Goal: Task Accomplishment & Management: Manage account settings

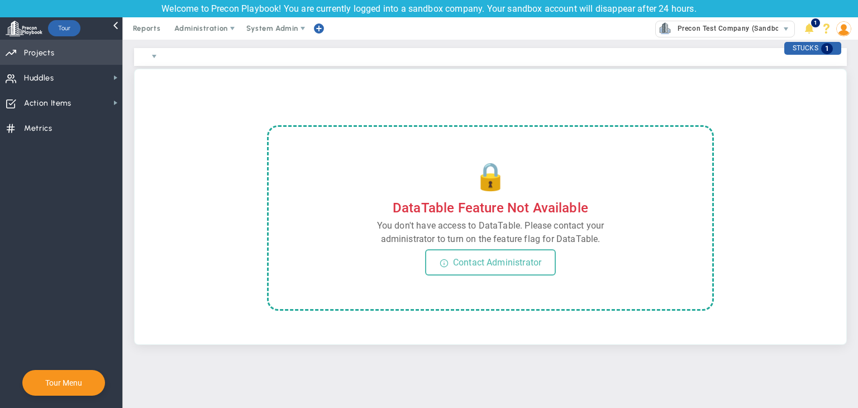
click at [74, 54] on span "Priorities Projects OKR Tree Priorities Projects OKRs" at bounding box center [61, 52] width 122 height 25
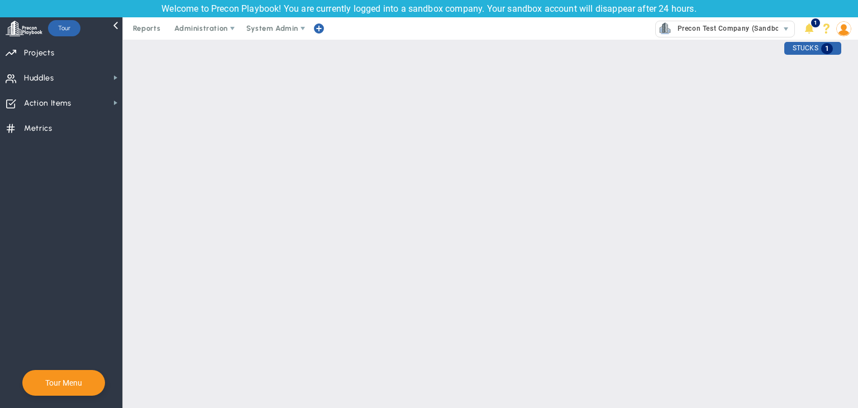
checkbox input "false"
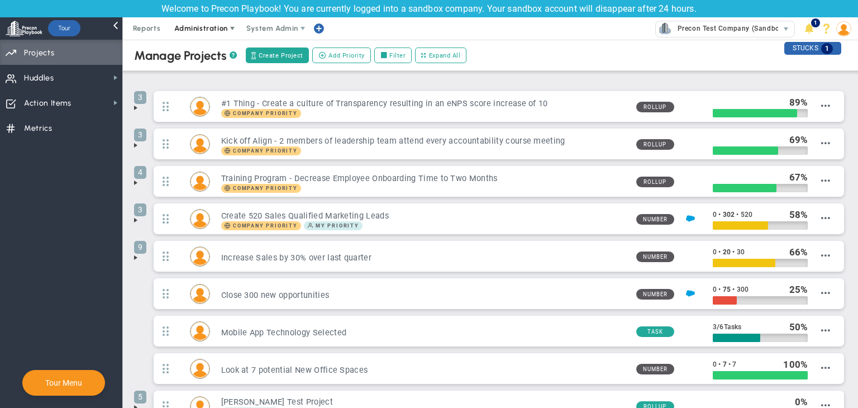
click at [197, 25] on span "Administration" at bounding box center [200, 28] width 53 height 8
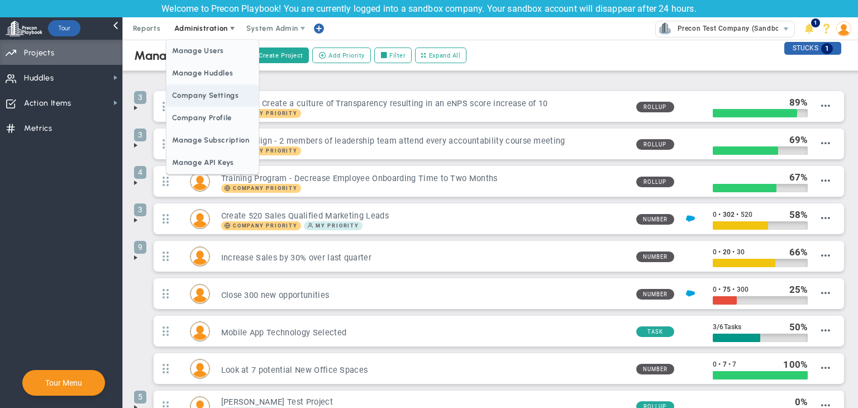
click at [200, 96] on span "Company Settings" at bounding box center [213, 95] width 92 height 22
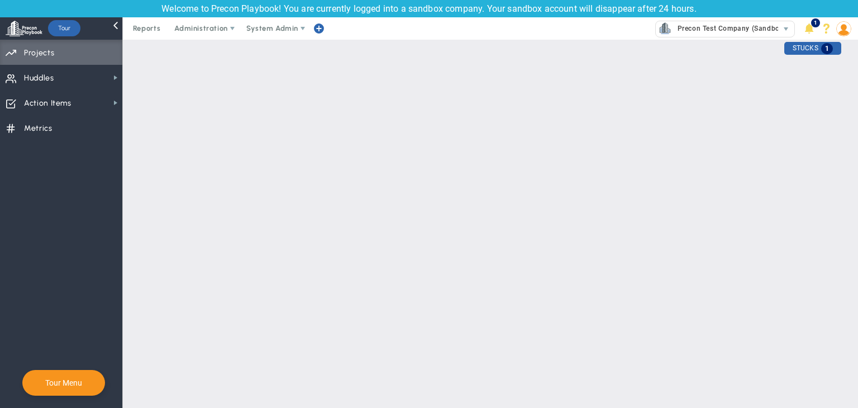
checkbox input "true"
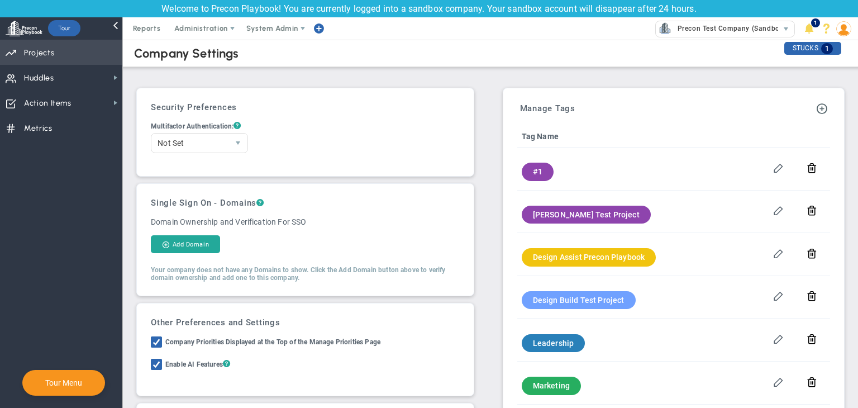
click at [47, 42] on span "Projects" at bounding box center [39, 52] width 30 height 23
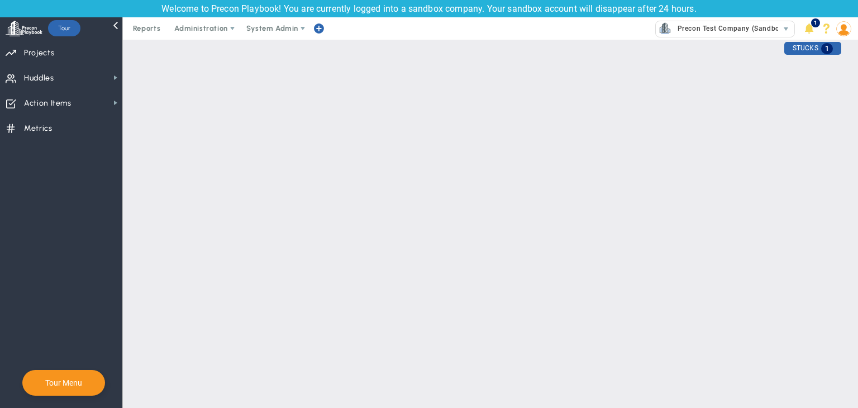
checkbox input "false"
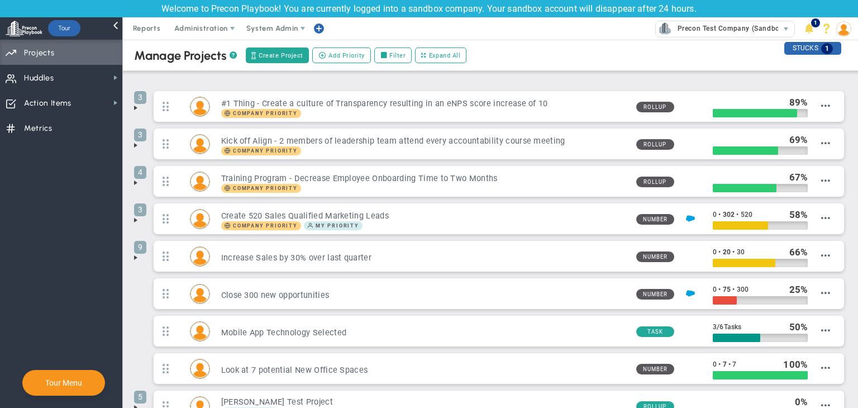
scroll to position [82, 0]
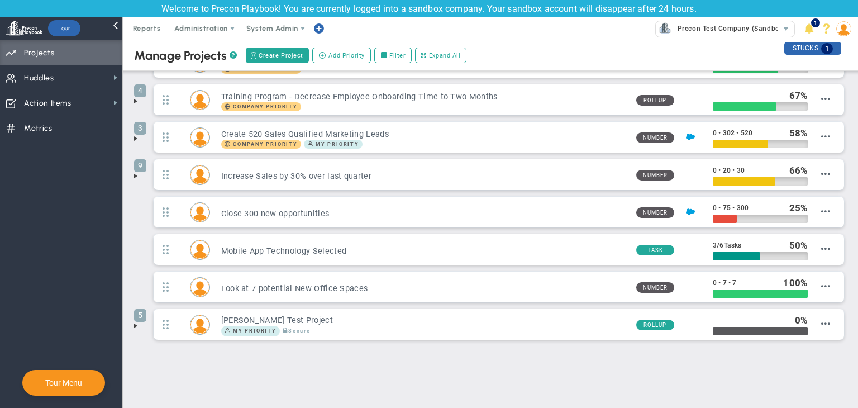
click at [132, 325] on span at bounding box center [135, 325] width 9 height 9
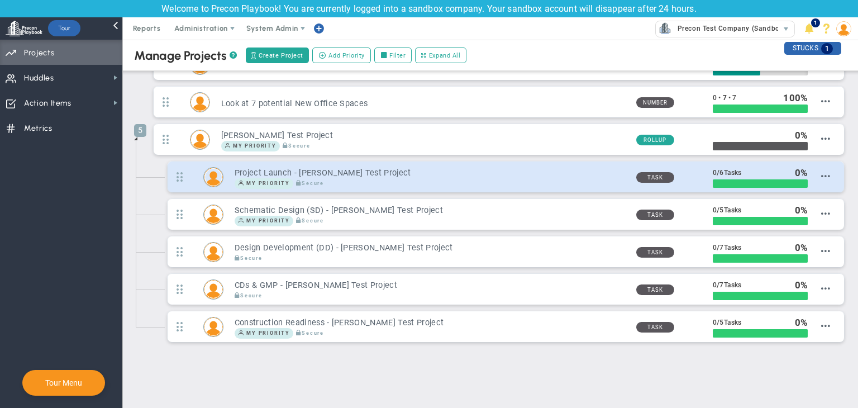
scroll to position [268, 0]
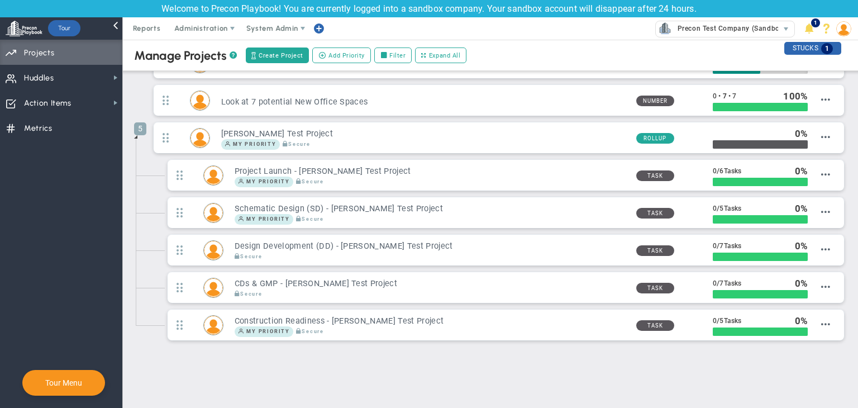
click at [136, 137] on span at bounding box center [135, 136] width 9 height 9
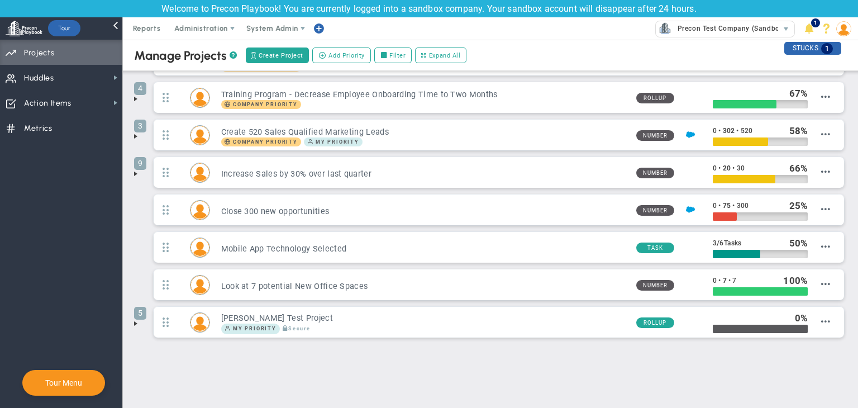
scroll to position [82, 0]
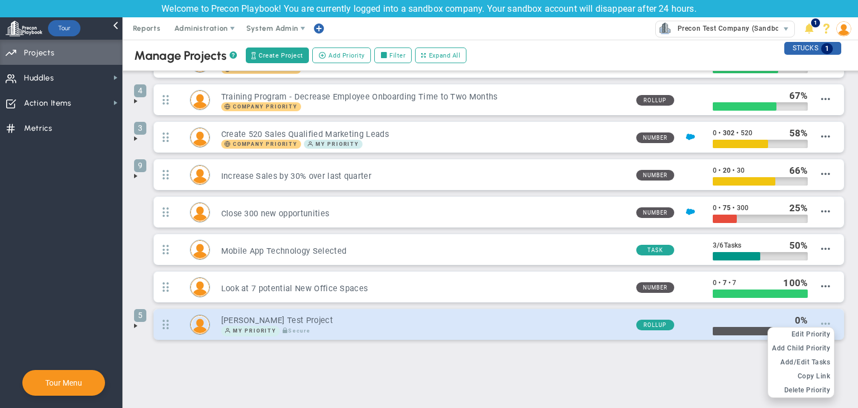
click at [821, 319] on span at bounding box center [825, 323] width 9 height 9
click at [800, 391] on span "Delete Priority" at bounding box center [807, 390] width 46 height 8
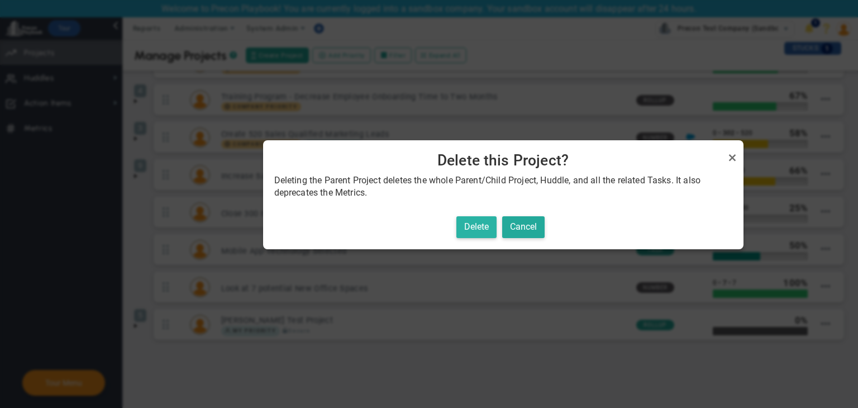
click at [483, 229] on button "Delete" at bounding box center [476, 227] width 40 height 22
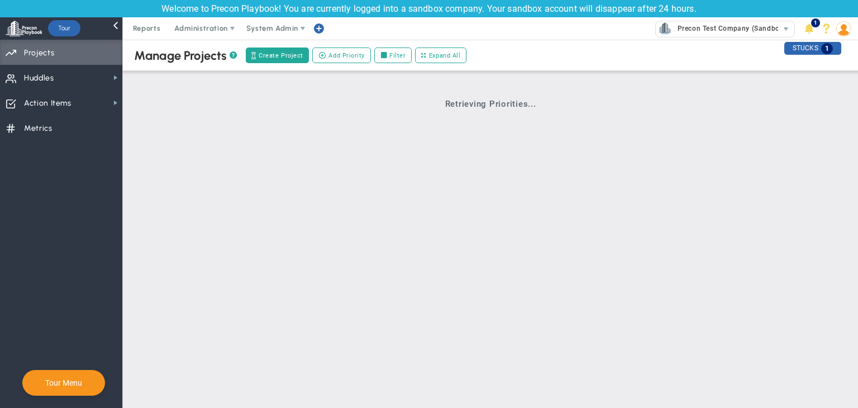
scroll to position [0, 0]
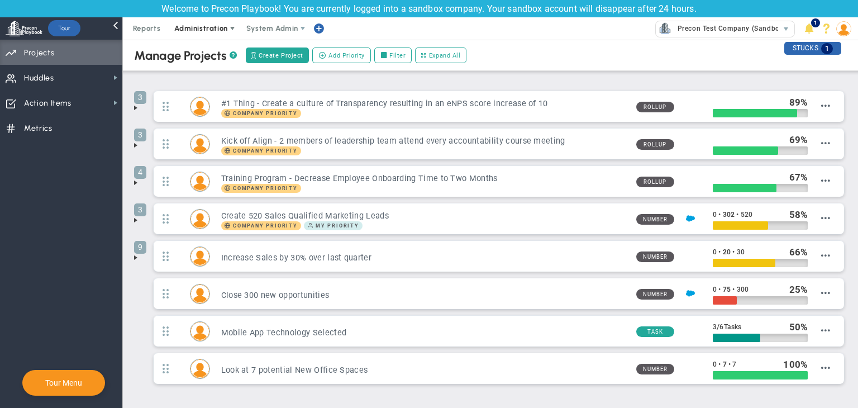
click at [192, 34] on span "Administration" at bounding box center [202, 28] width 72 height 22
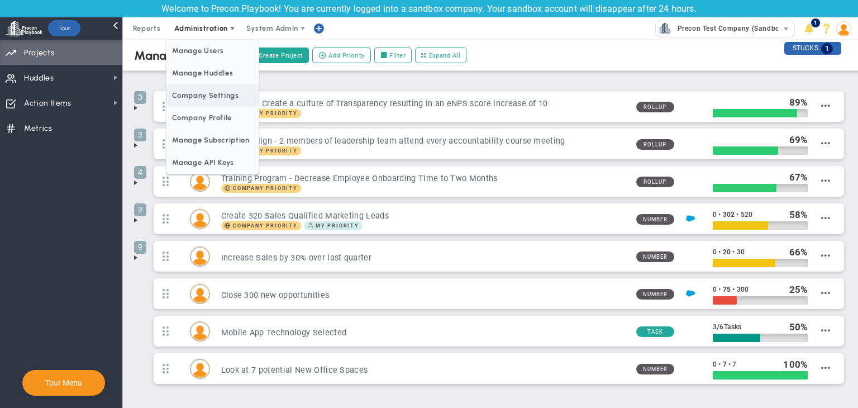
click at [199, 85] on span "Company Settings" at bounding box center [213, 95] width 92 height 22
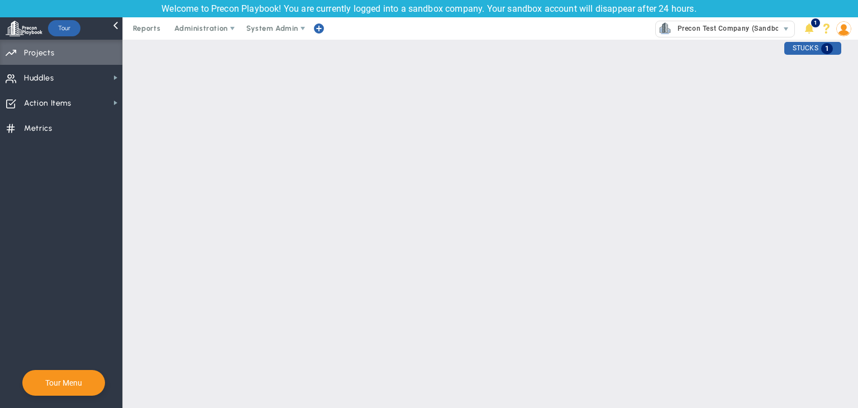
checkbox input "true"
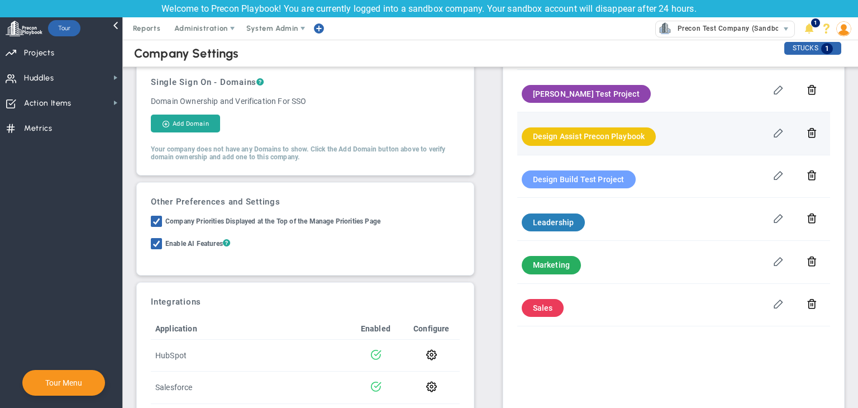
scroll to position [120, 0]
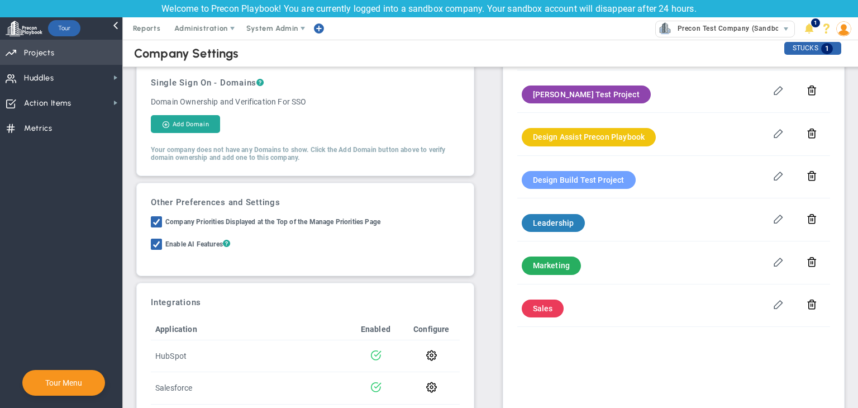
click at [77, 52] on span "Priorities Projects OKR Tree Priorities Projects OKRs" at bounding box center [61, 52] width 122 height 25
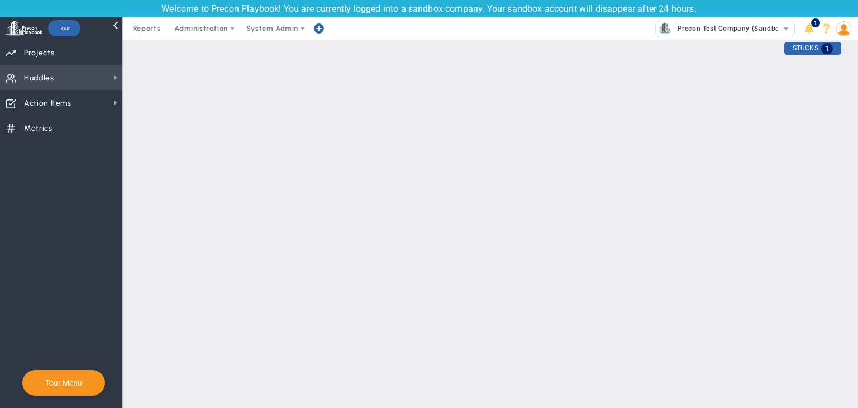
checkbox input "false"
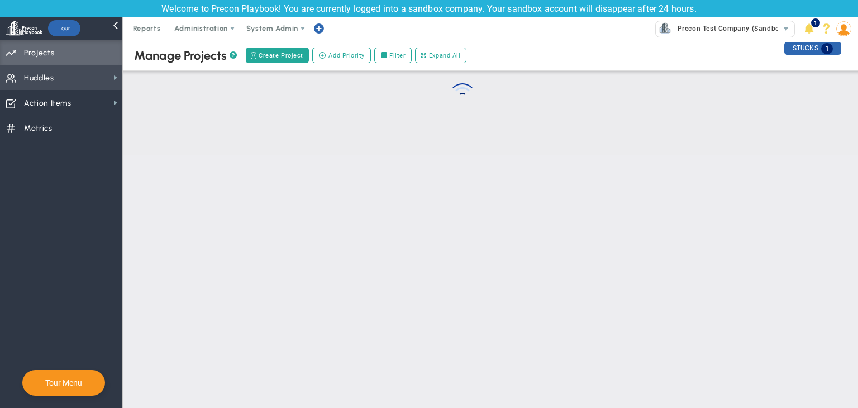
click at [85, 82] on span "Huddles Huddles" at bounding box center [61, 77] width 122 height 25
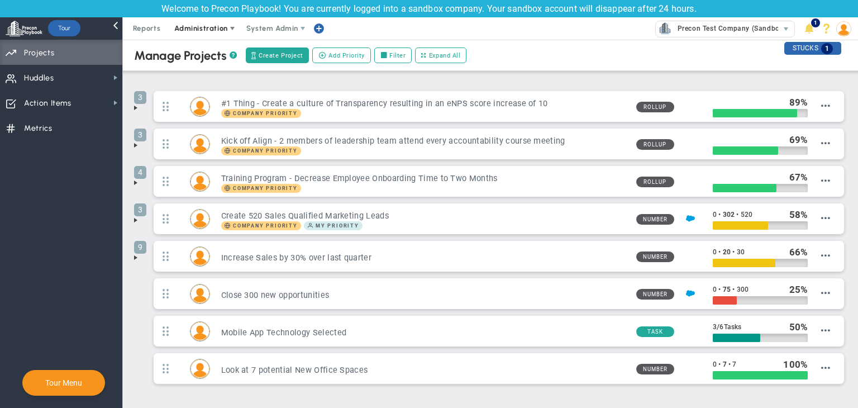
click at [213, 30] on span "Administration" at bounding box center [200, 28] width 53 height 8
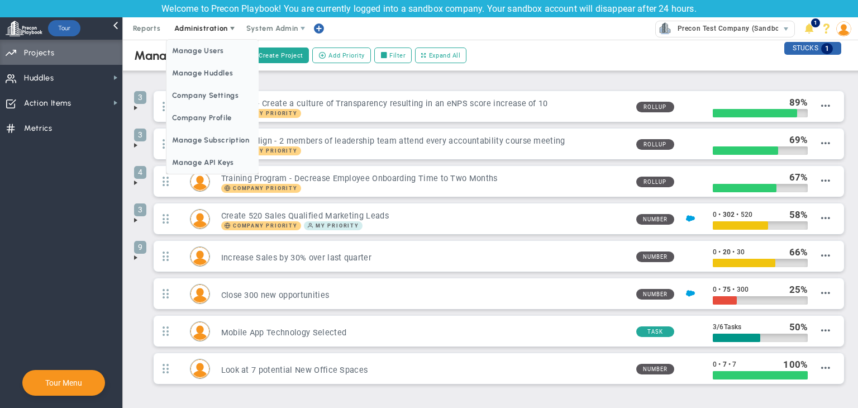
click at [204, 34] on span "Administration" at bounding box center [202, 28] width 72 height 22
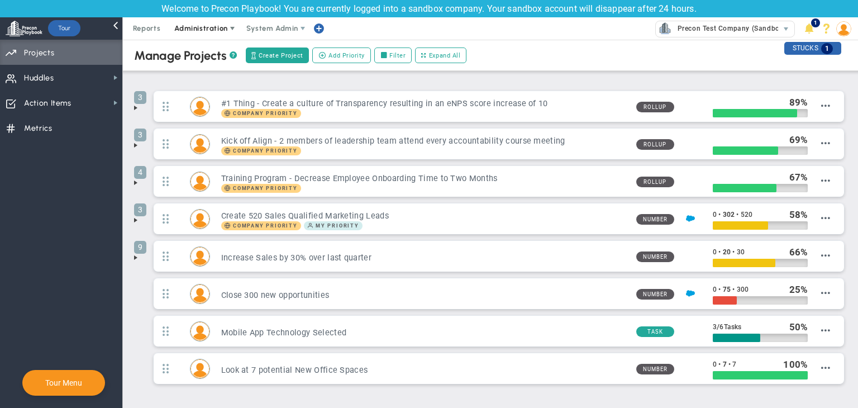
click at [204, 34] on span "Administration" at bounding box center [202, 28] width 72 height 22
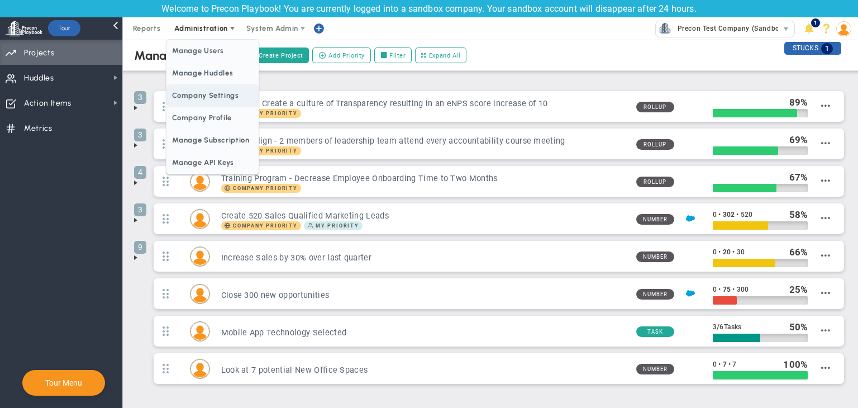
click at [215, 96] on span "Company Settings" at bounding box center [213, 95] width 92 height 22
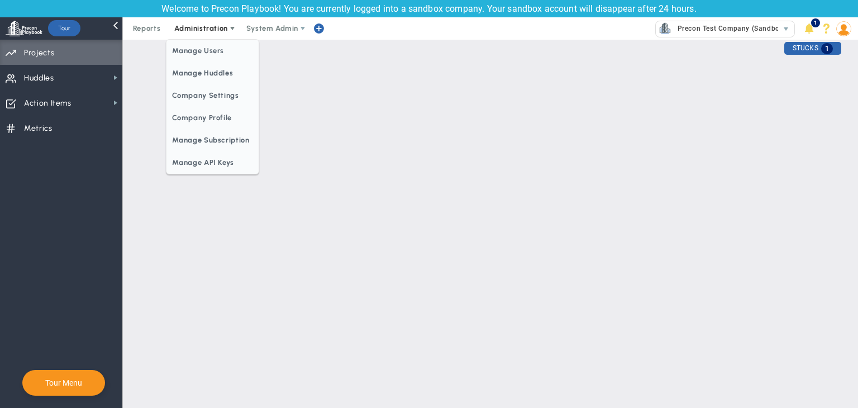
checkbox input "true"
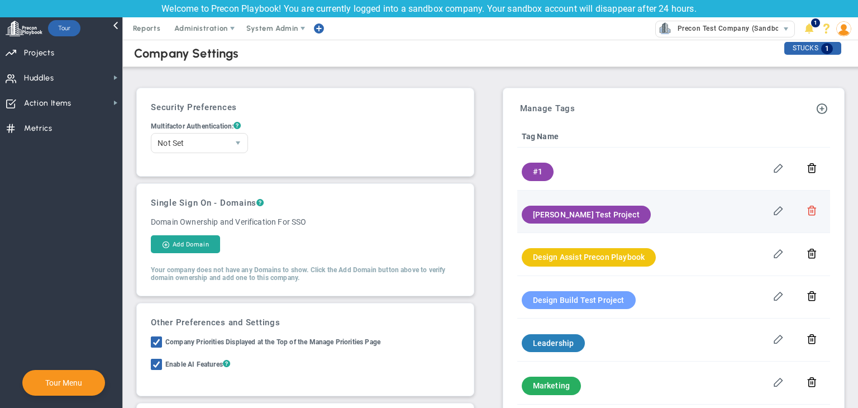
click at [807, 207] on span at bounding box center [812, 209] width 11 height 11
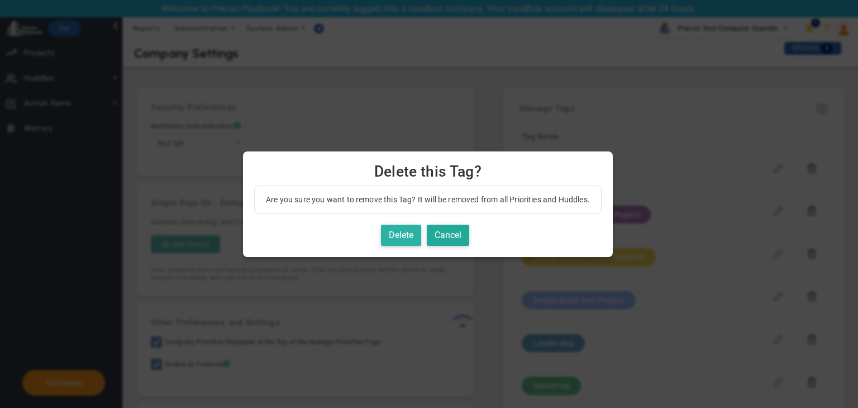
click at [406, 233] on button "Delete" at bounding box center [401, 236] width 40 height 22
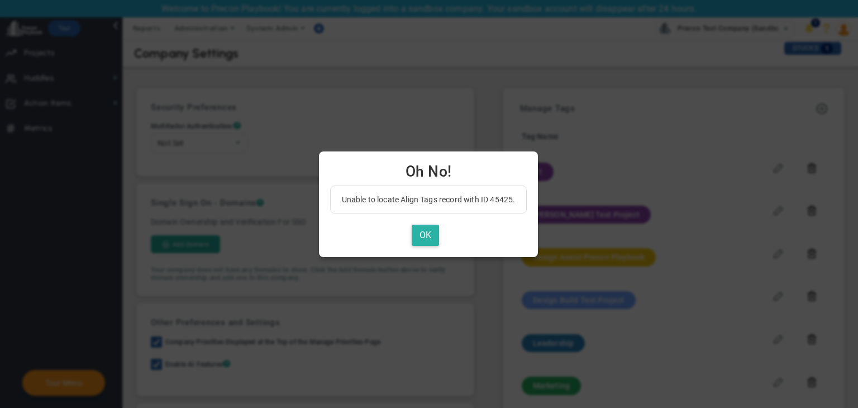
click at [434, 231] on button "OK" at bounding box center [425, 236] width 27 height 22
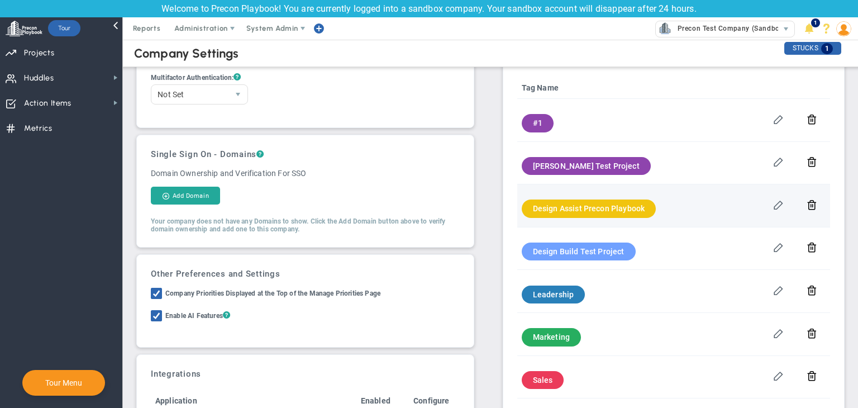
scroll to position [51, 0]
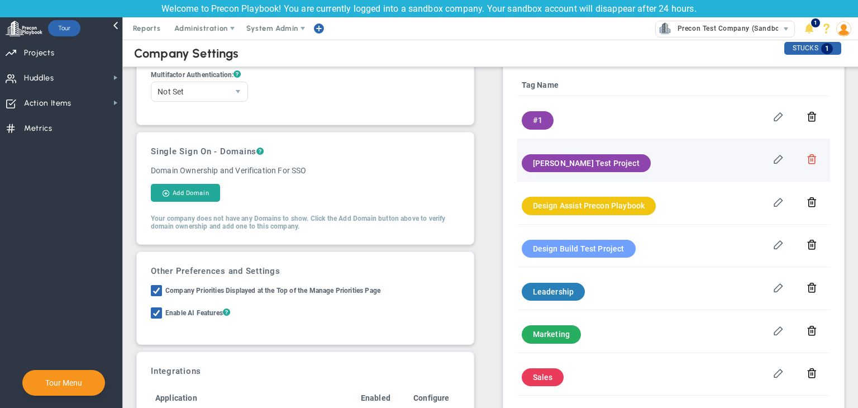
click at [807, 163] on button at bounding box center [812, 159] width 11 height 12
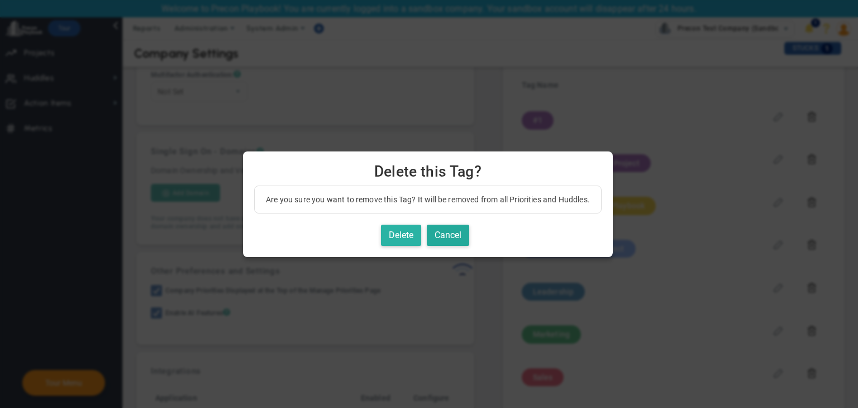
click at [413, 230] on button "Delete" at bounding box center [401, 236] width 40 height 22
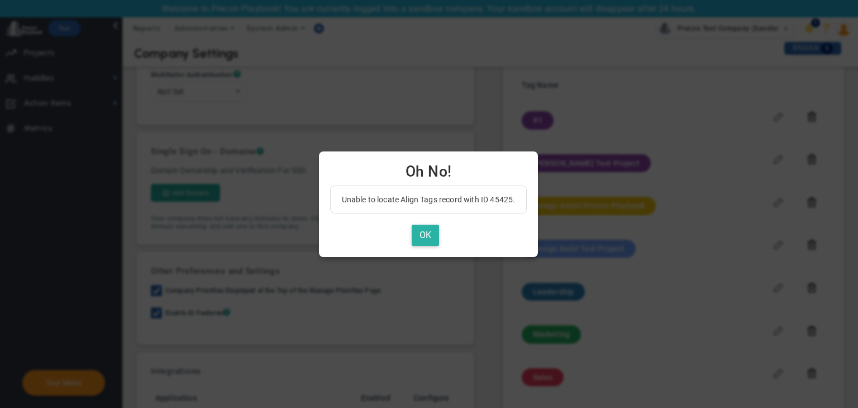
click at [419, 232] on button "OK" at bounding box center [425, 236] width 27 height 22
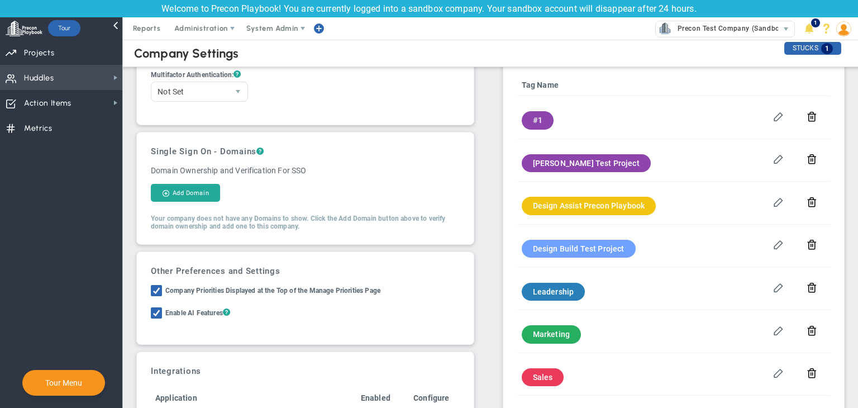
click at [58, 71] on span "Huddles Huddles" at bounding box center [61, 77] width 122 height 25
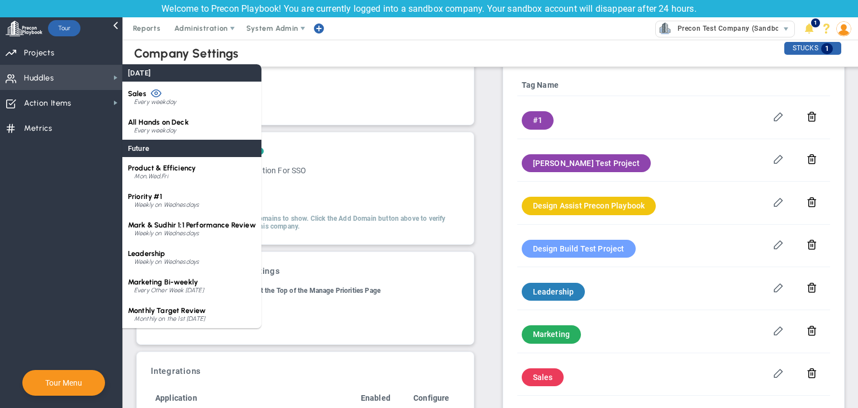
click at [74, 70] on span "Huddles Huddles" at bounding box center [61, 77] width 122 height 25
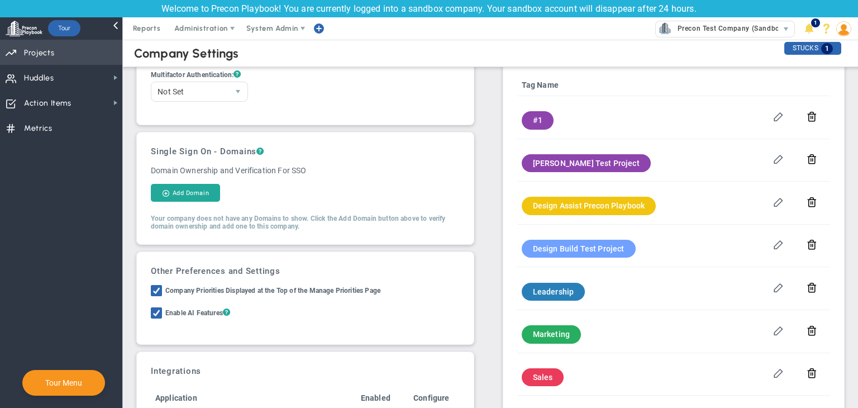
click at [78, 54] on span "Priorities Projects OKR Tree Priorities Projects OKRs" at bounding box center [61, 52] width 122 height 25
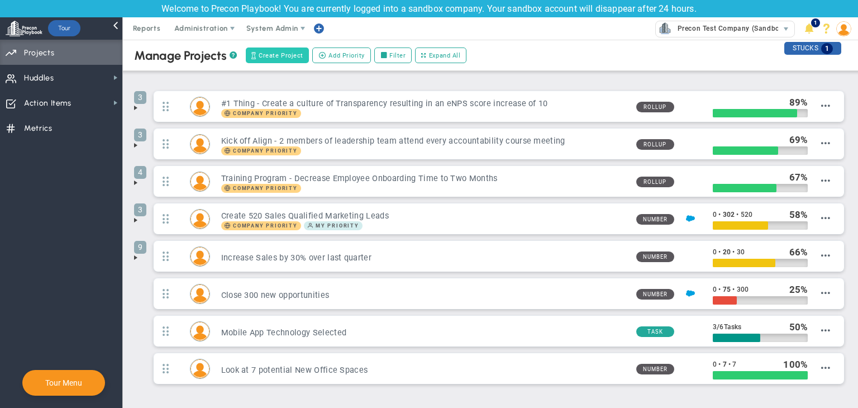
click at [274, 58] on span "Create Project" at bounding box center [281, 55] width 45 height 9
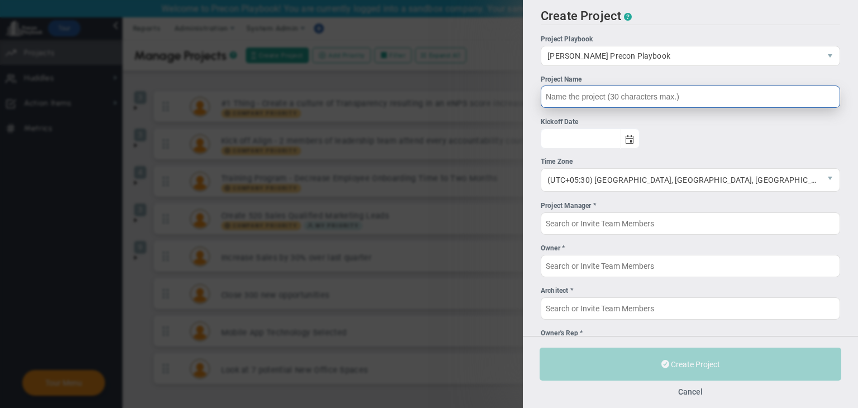
click at [621, 91] on input "Project Name" at bounding box center [690, 96] width 299 height 22
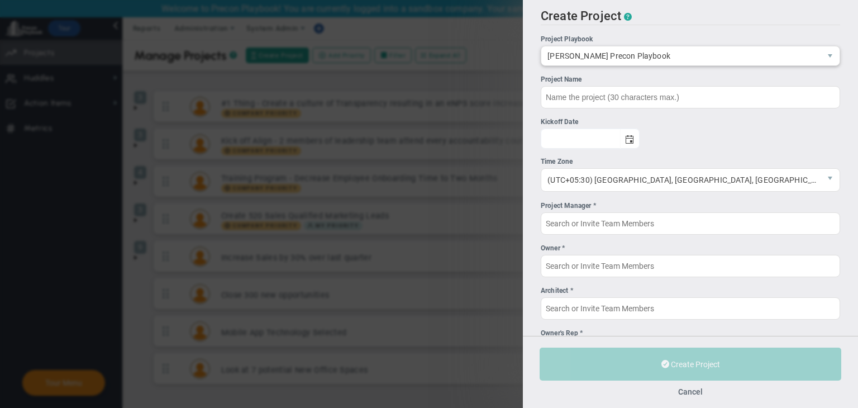
click at [635, 49] on span "CMAR Precon Playbook" at bounding box center [680, 55] width 279 height 19
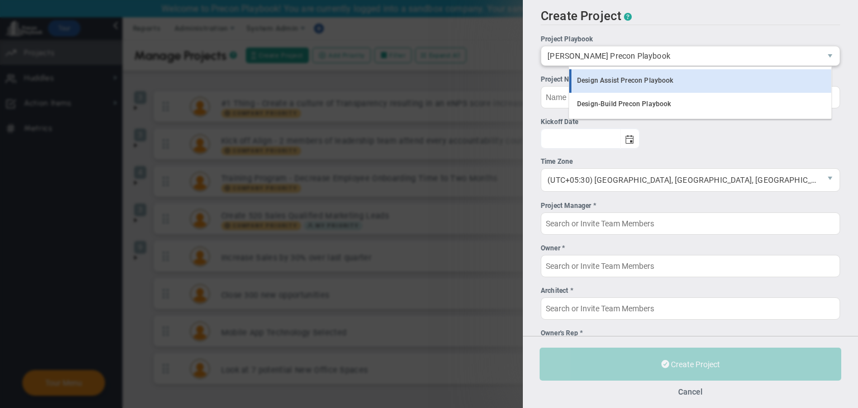
click at [624, 84] on li "Design Assist Precon Playbook" at bounding box center [700, 80] width 262 height 23
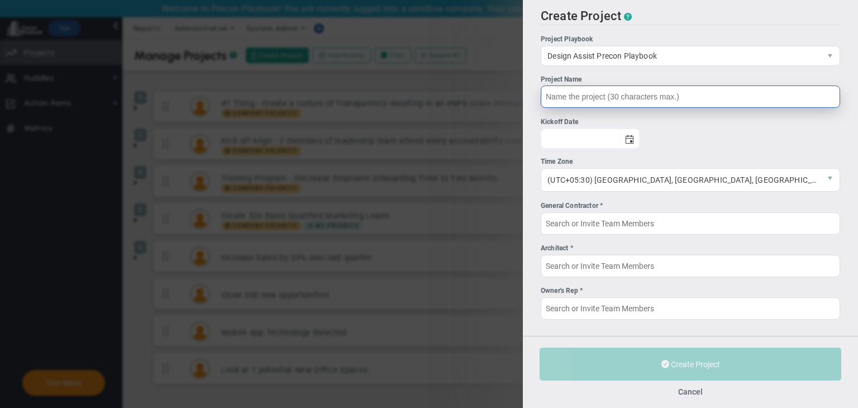
click at [601, 100] on input "Project Name" at bounding box center [690, 96] width 299 height 22
type input "s"
click at [634, 142] on span "select" at bounding box center [629, 139] width 9 height 9
type input "Assist Test Project"
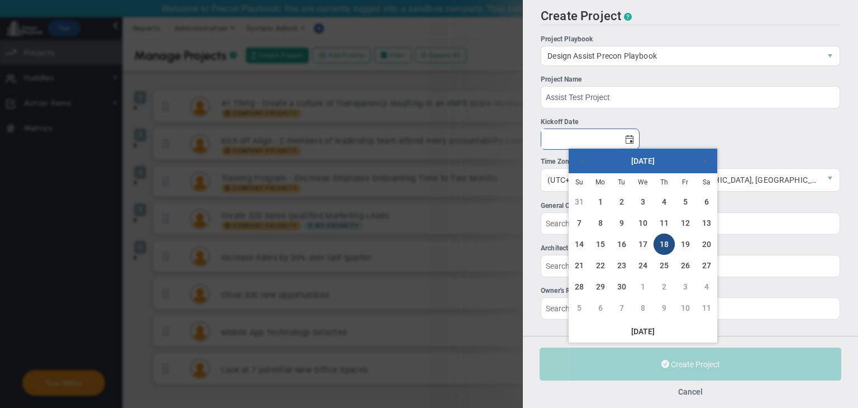
click at [662, 242] on link "18" at bounding box center [664, 244] width 21 height 21
type input "[DATE]"
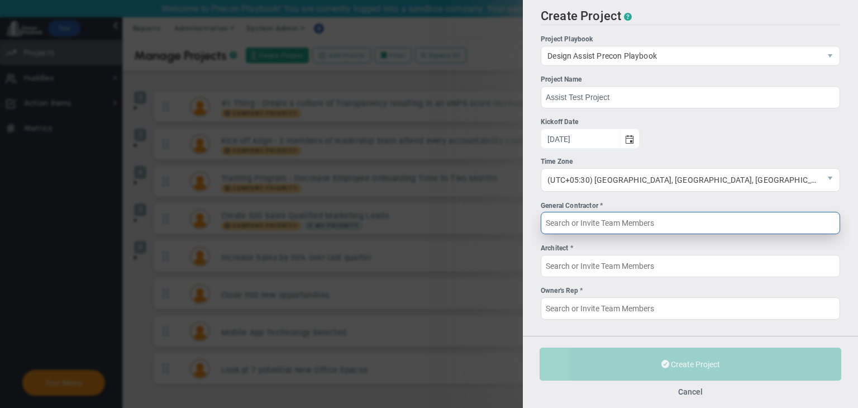
click at [648, 234] on input "General Contractor *" at bounding box center [690, 223] width 299 height 22
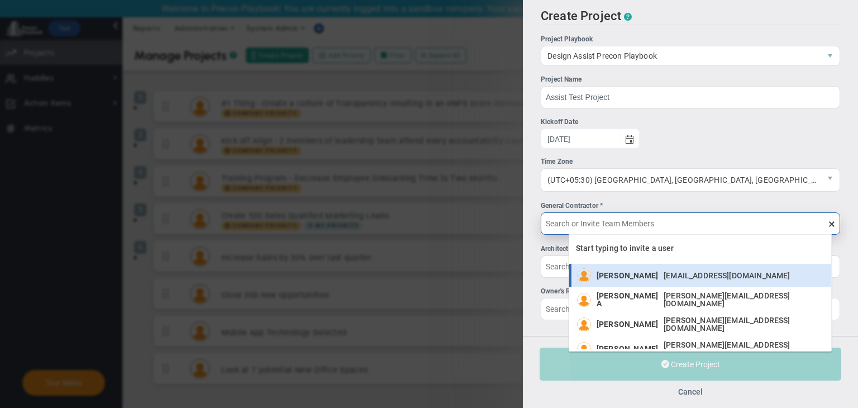
click at [634, 265] on li "Sudhir Dakshinamurthy sudhirbd@gmail.com" at bounding box center [700, 275] width 262 height 23
type input "Sudhir Dakshinamurthy"
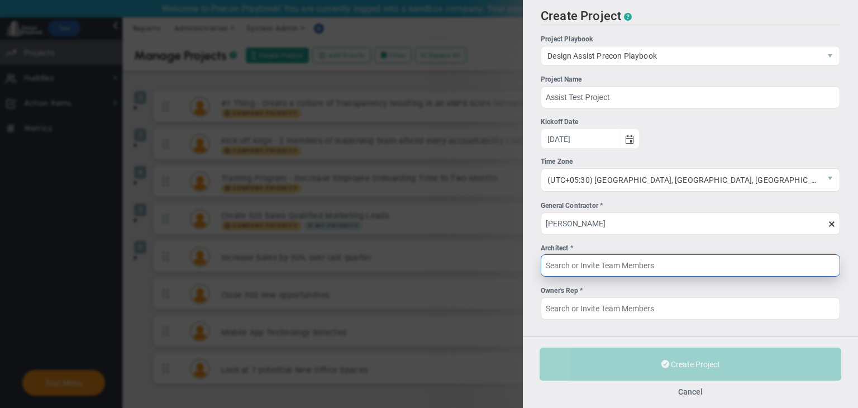
click at [620, 270] on input "Architect *" at bounding box center [690, 265] width 299 height 22
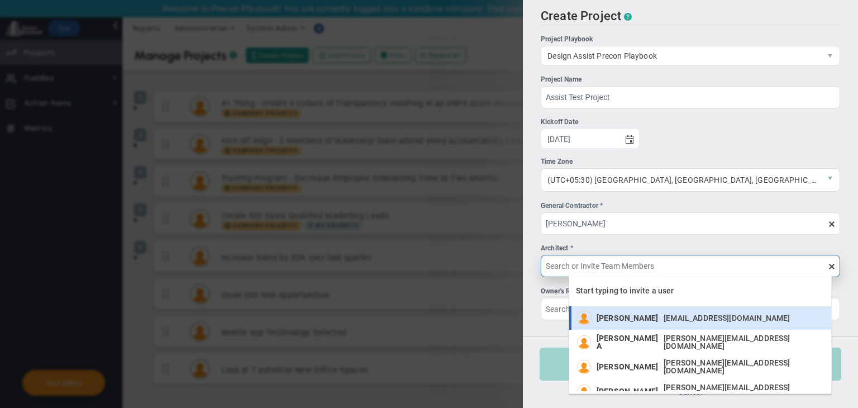
click at [626, 319] on span "Sudhir Dakshinamurthy" at bounding box center [627, 318] width 61 height 8
type input "Sudhir Dakshinamurthy"
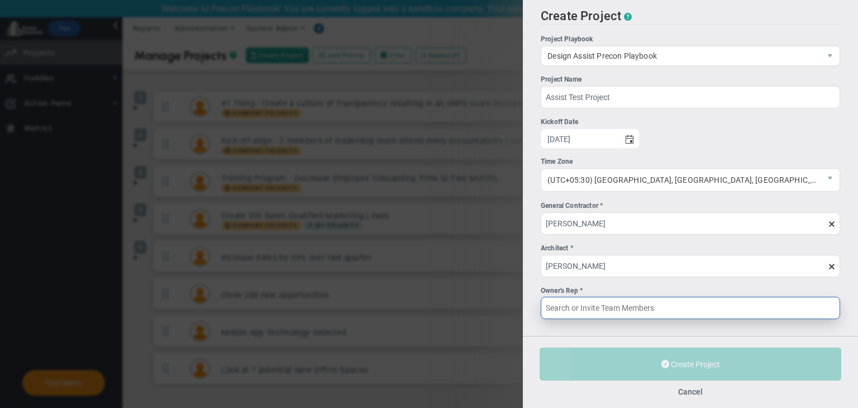
click at [625, 318] on input "Owner's Rep *" at bounding box center [690, 308] width 299 height 22
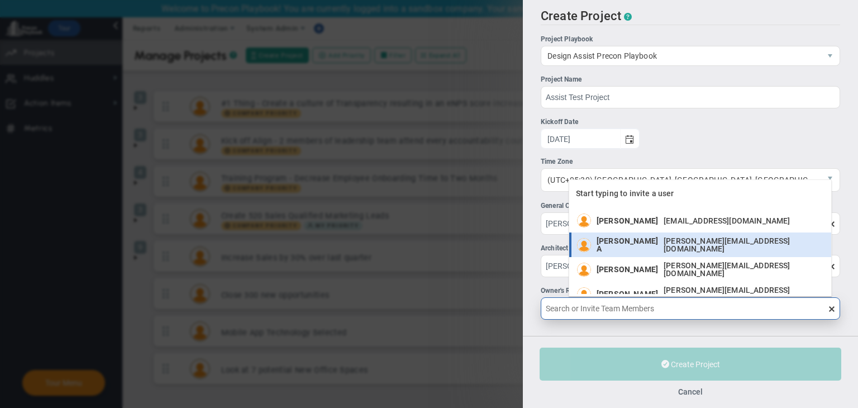
click at [622, 247] on span "Chandrika A" at bounding box center [627, 245] width 61 height 16
type input "Chandrika A"
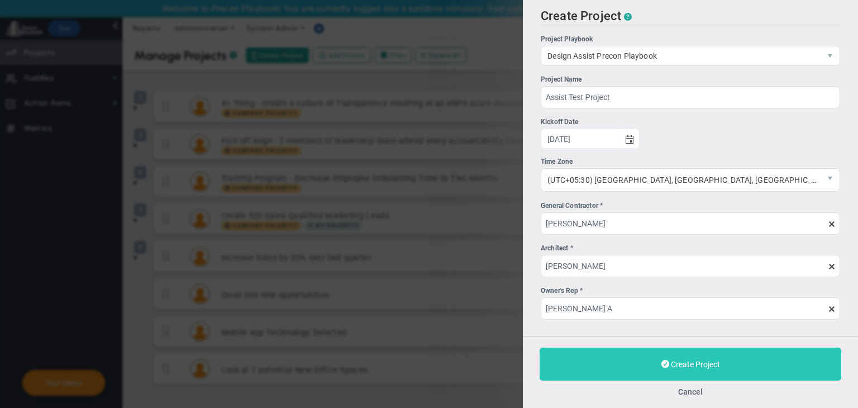
click at [644, 356] on button "Create Project" at bounding box center [691, 364] width 302 height 33
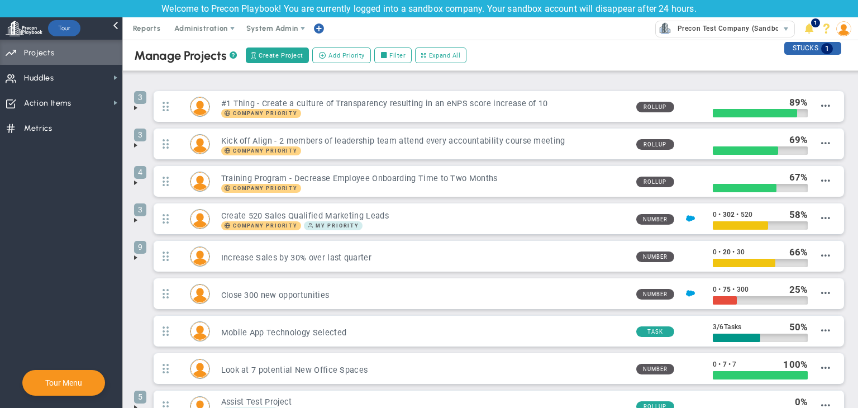
scroll to position [82, 0]
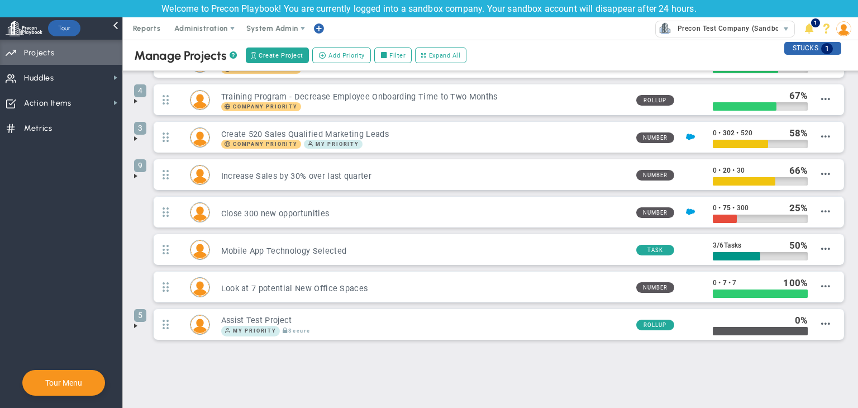
click at [134, 321] on span at bounding box center [135, 325] width 9 height 9
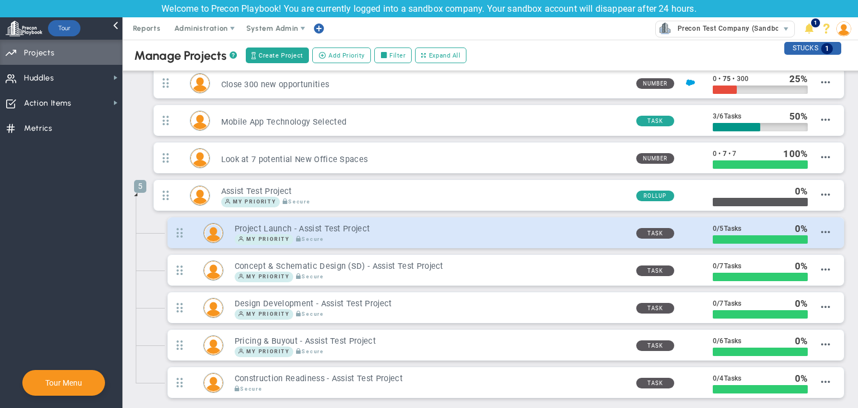
scroll to position [268, 0]
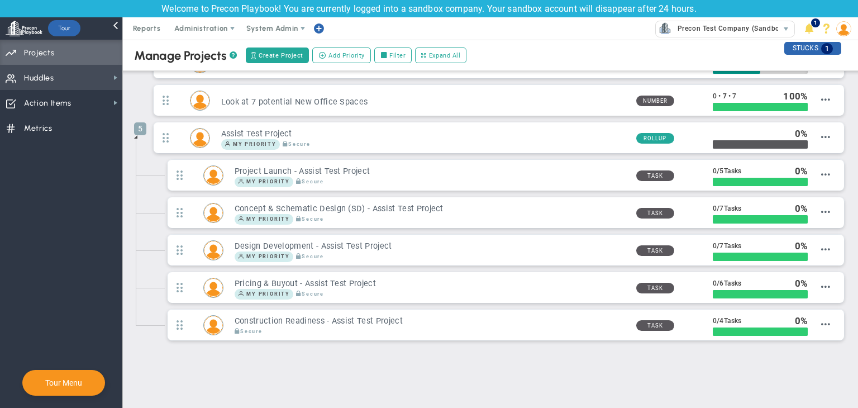
click at [68, 83] on span "Huddles Huddles" at bounding box center [61, 77] width 122 height 25
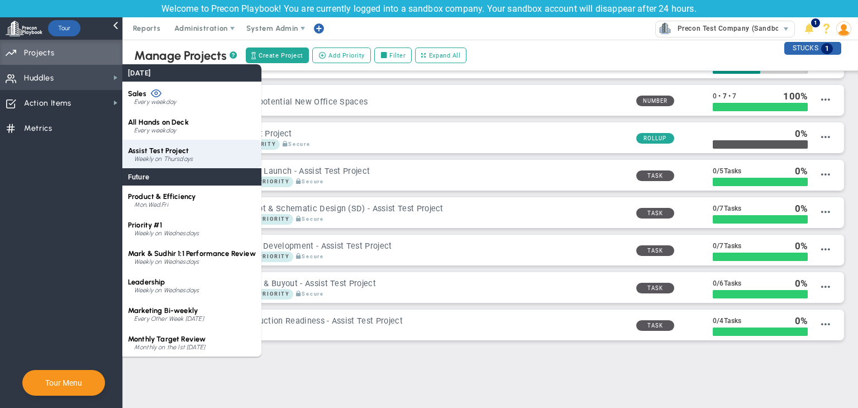
click at [161, 160] on div "Weekly on Thursdays" at bounding box center [195, 159] width 122 height 7
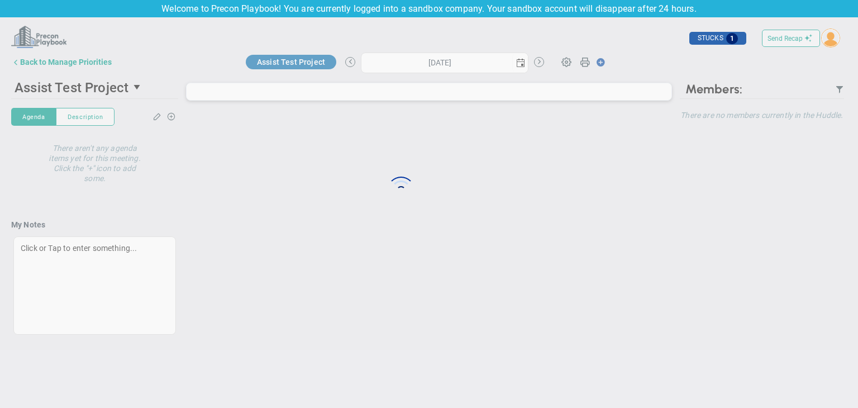
type input "Thursday, September 18, 2025"
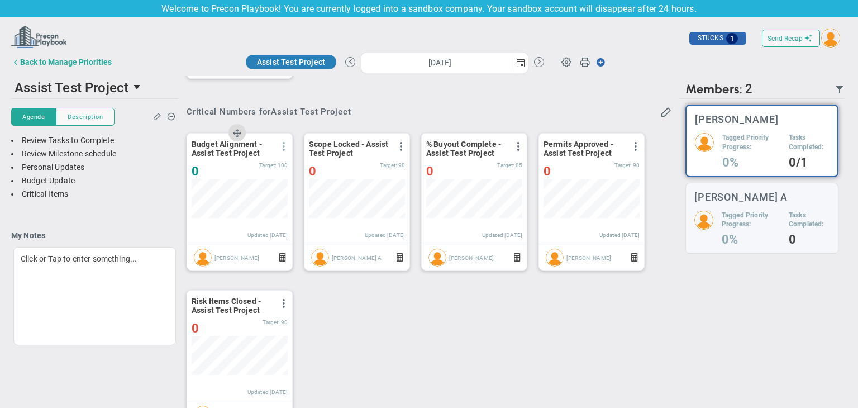
click at [282, 151] on span at bounding box center [283, 146] width 9 height 9
click at [244, 167] on li "Edit" at bounding box center [252, 169] width 79 height 14
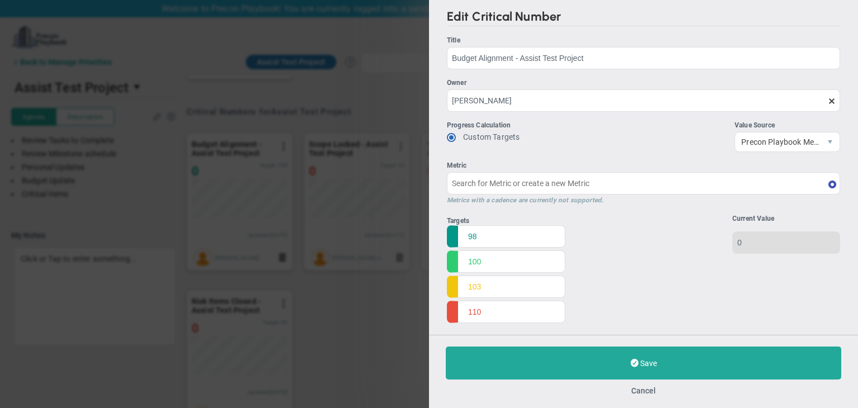
type input "Budget Alignment - Assist Test Project"
click at [645, 392] on button "Cancel" at bounding box center [643, 390] width 25 height 9
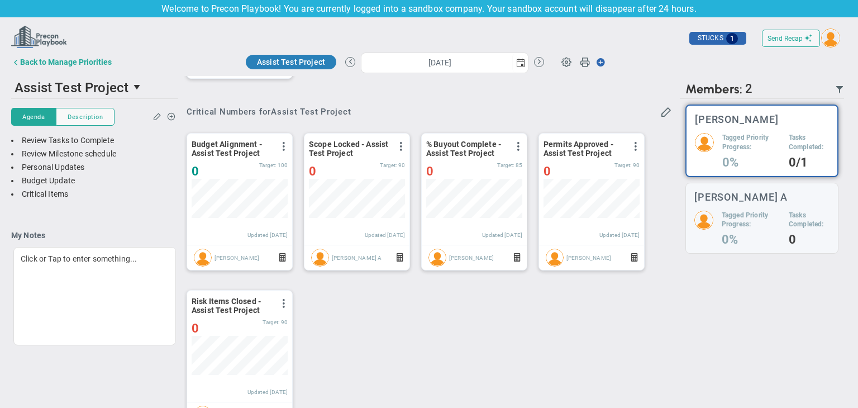
click at [45, 50] on div "Send Recap Profile Contact your Advisor Share! Become an Affiliate" at bounding box center [429, 38] width 836 height 25
click at [41, 63] on div "Back to Manage Priorities" at bounding box center [66, 62] width 92 height 9
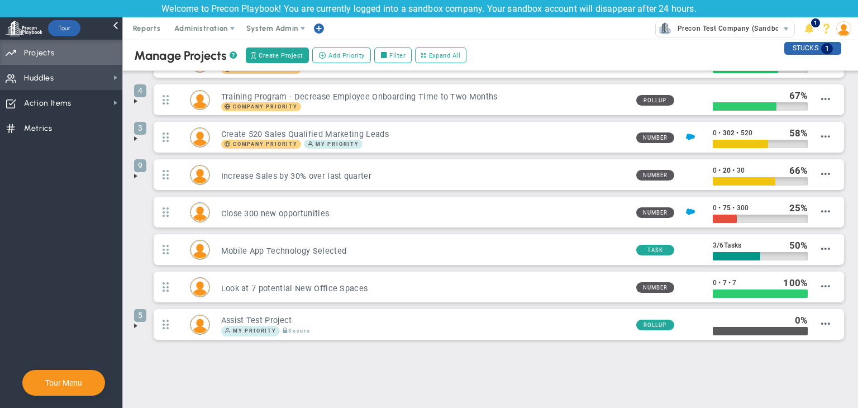
click at [86, 80] on span "Huddles Huddles" at bounding box center [61, 77] width 122 height 25
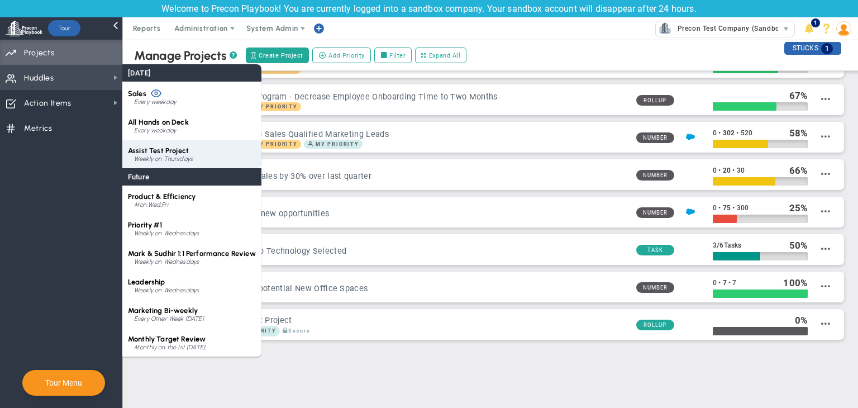
click at [169, 153] on span "Assist Test Project" at bounding box center [158, 150] width 61 height 8
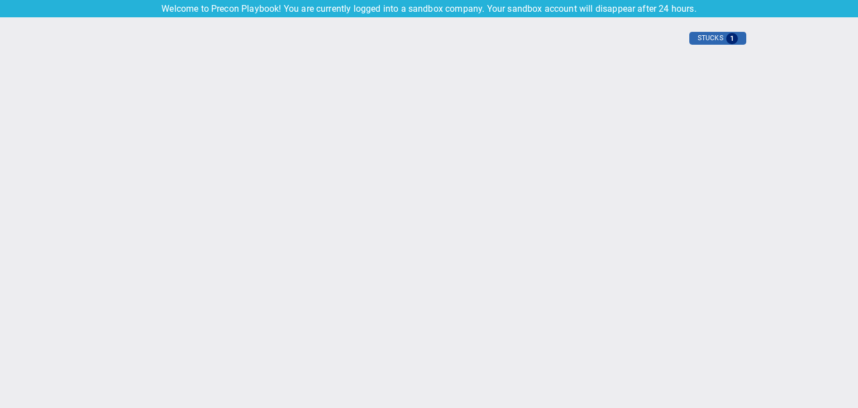
type input "Thursday, September 18, 2025"
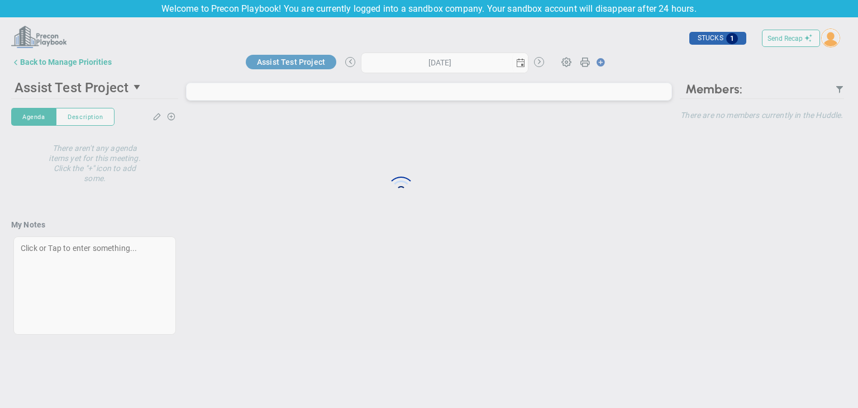
type input "Thursday, September 18, 2025"
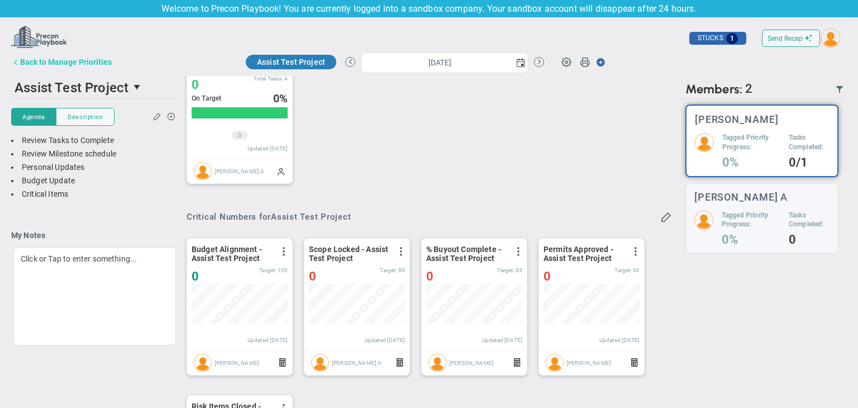
click at [45, 63] on div "Back to Manage Priorities" at bounding box center [66, 62] width 92 height 9
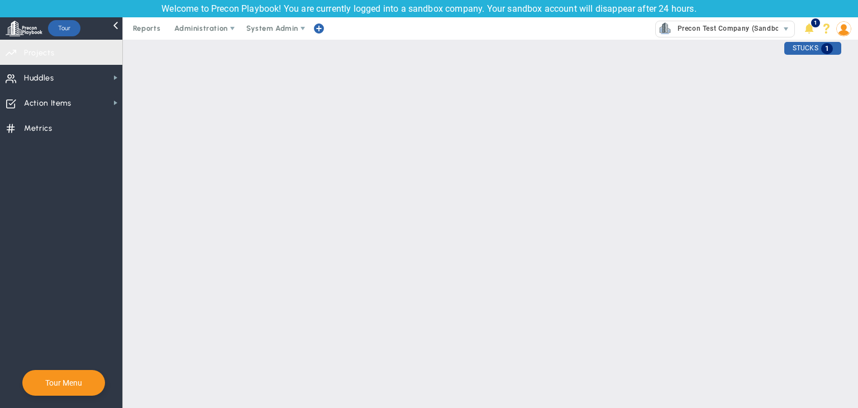
checkbox input "false"
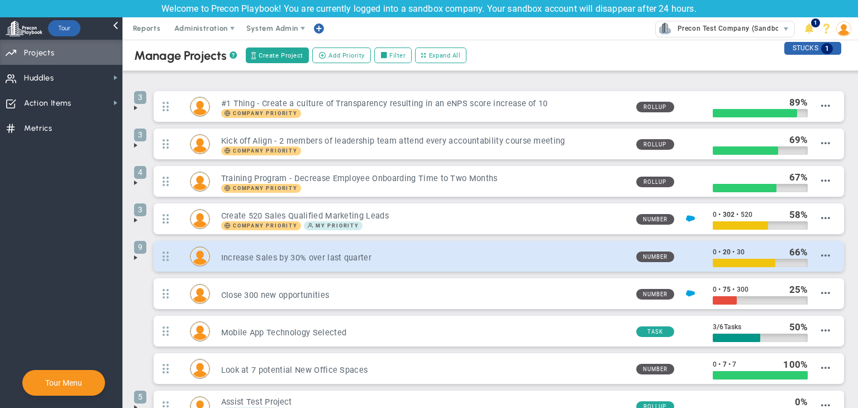
click at [351, 265] on div "9 Increase Sales by 30% over last quarter Number 0 • 20 • 30 66" at bounding box center [499, 256] width 691 height 31
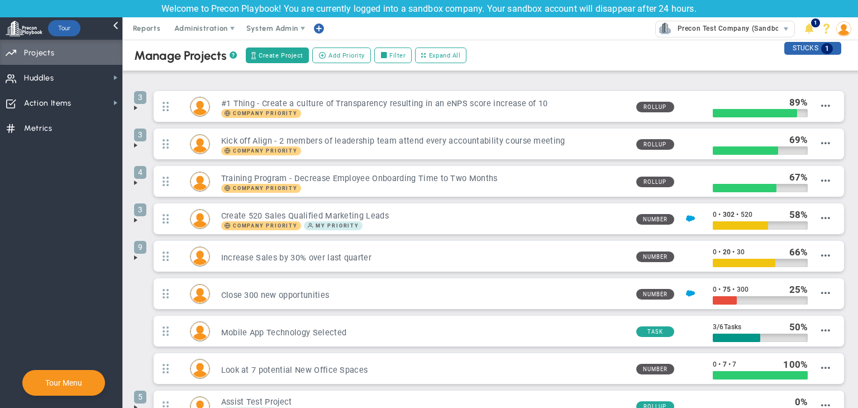
click at [136, 257] on span at bounding box center [135, 257] width 9 height 9
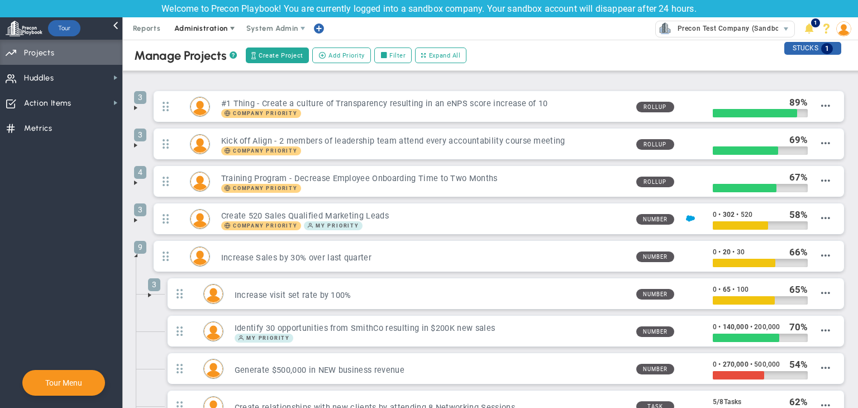
click at [206, 26] on span "Administration" at bounding box center [200, 28] width 53 height 8
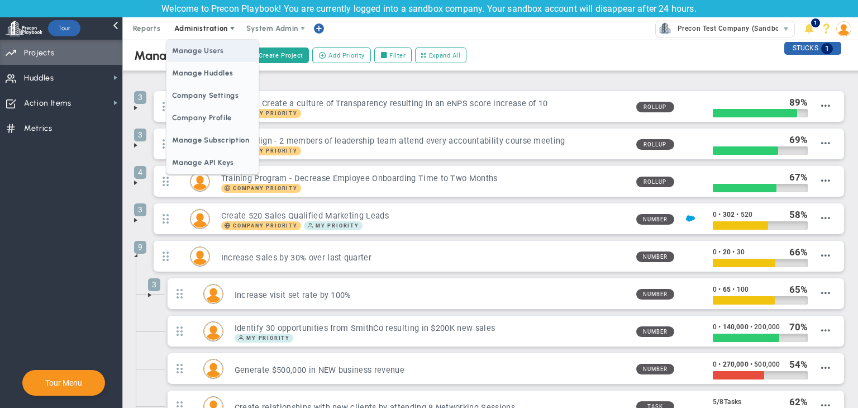
click at [225, 51] on span "Manage Users" at bounding box center [213, 51] width 92 height 22
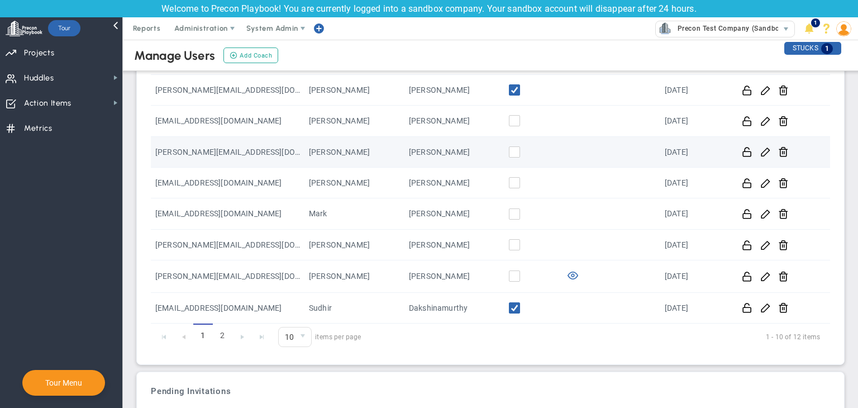
scroll to position [206, 0]
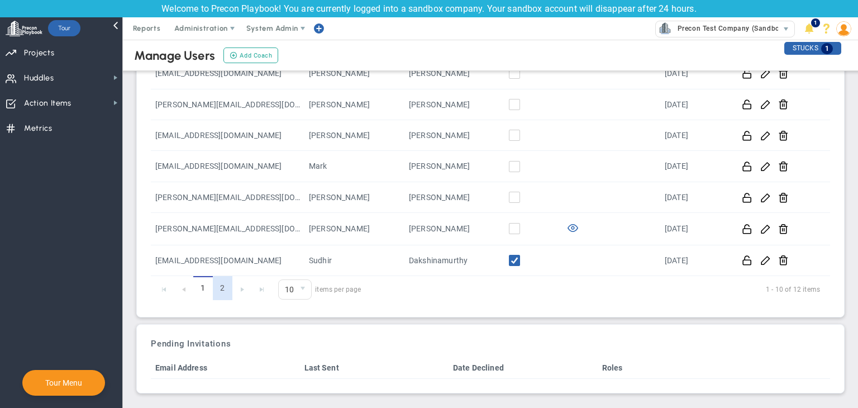
click at [228, 291] on link "2" at bounding box center [223, 288] width 20 height 24
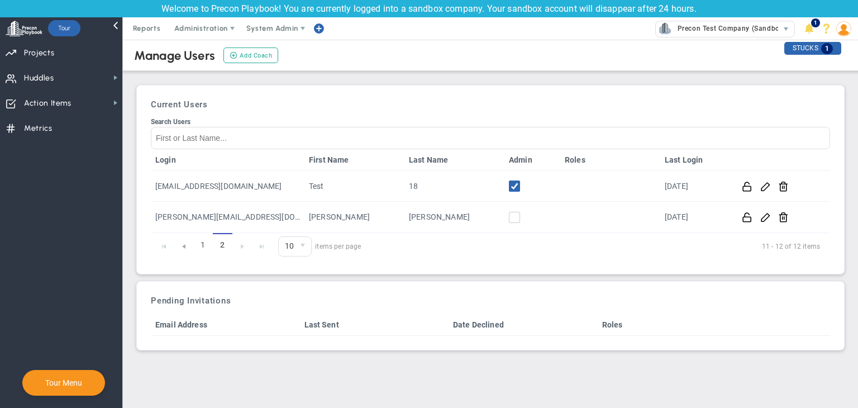
scroll to position [0, 0]
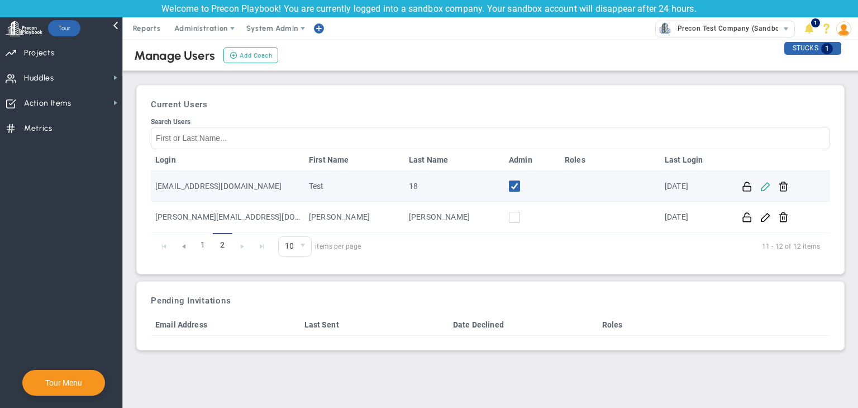
click at [768, 191] on span at bounding box center [765, 185] width 11 height 11
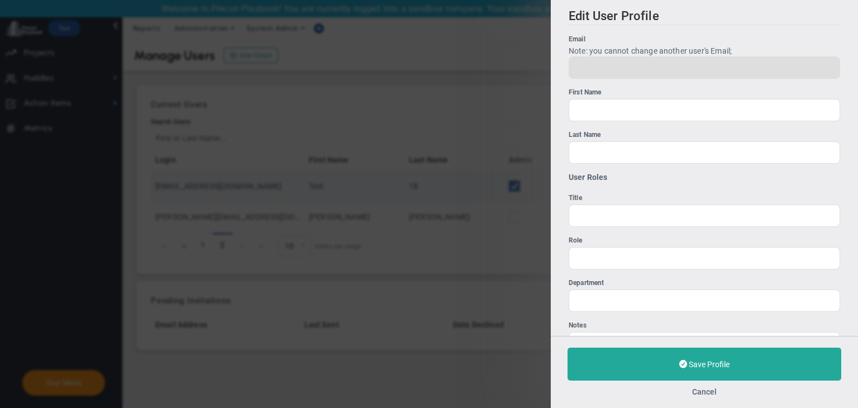
type input "[EMAIL_ADDRESS][DOMAIN_NAME]"
type input "Test"
type input "18"
type input "0"
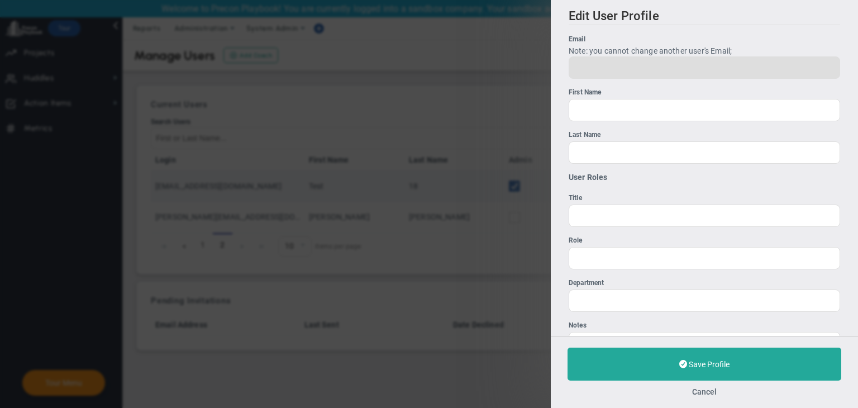
type input "0"
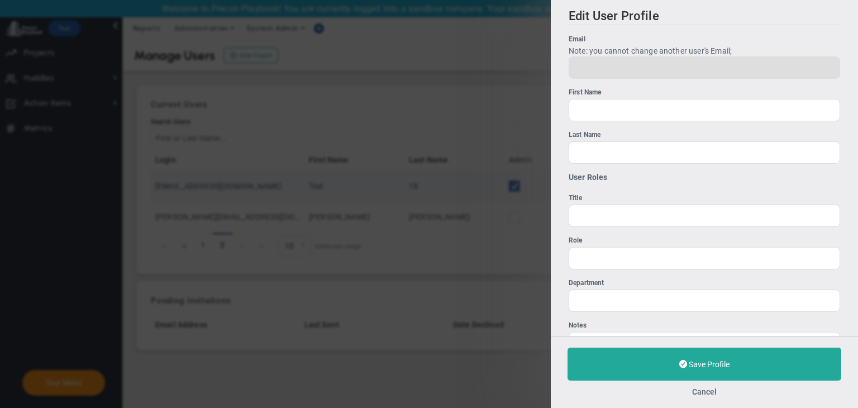
type input "0"
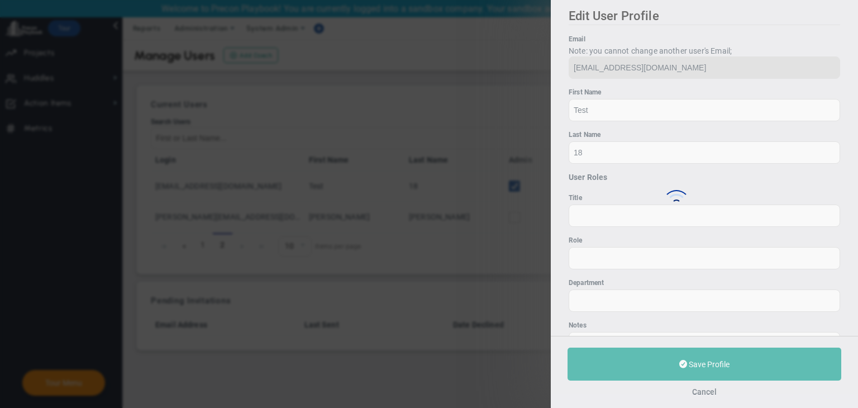
type input "[EMAIL_ADDRESS][DOMAIN_NAME]"
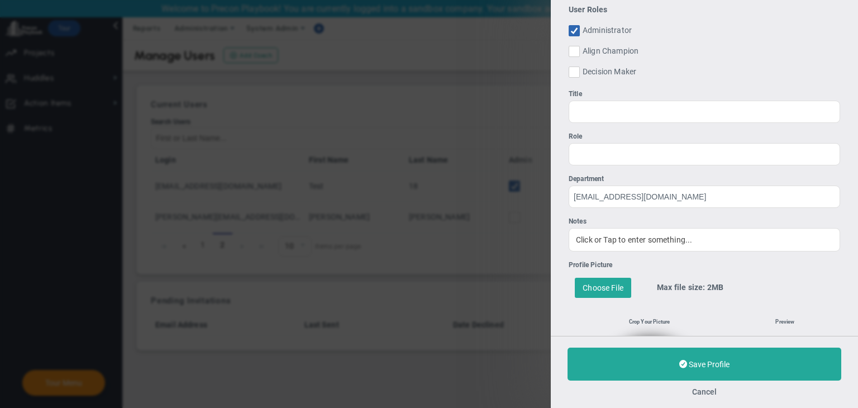
scroll to position [56, 0]
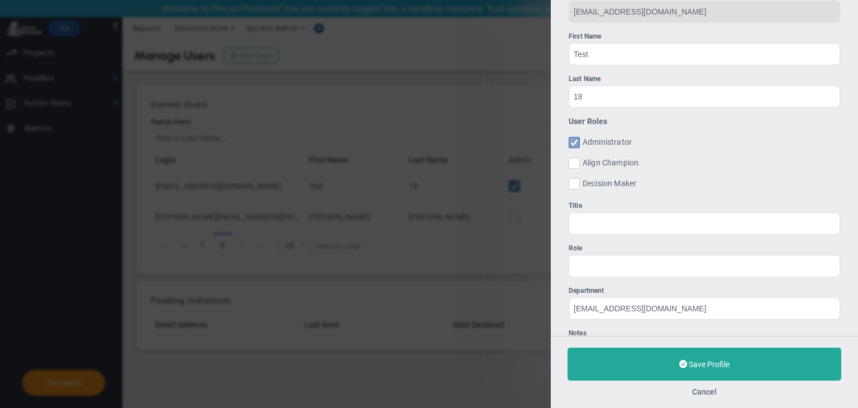
click at [571, 139] on span at bounding box center [574, 142] width 11 height 11
click at [572, 139] on input "Administrator" at bounding box center [575, 144] width 7 height 11
checkbox input "false"
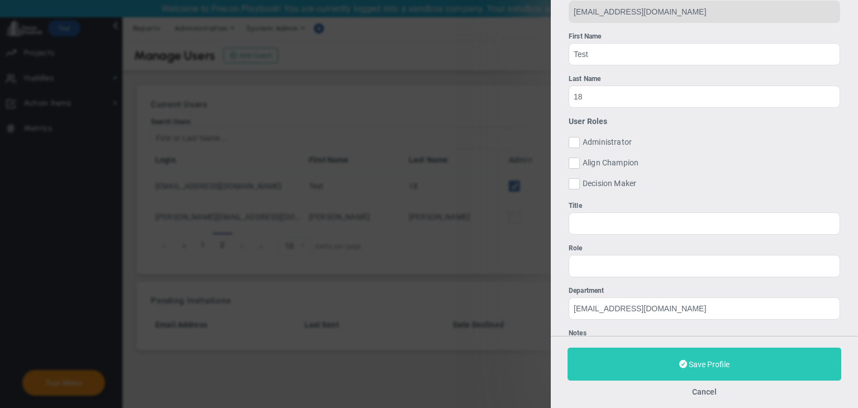
click at [709, 361] on span "Save Profile" at bounding box center [709, 364] width 41 height 9
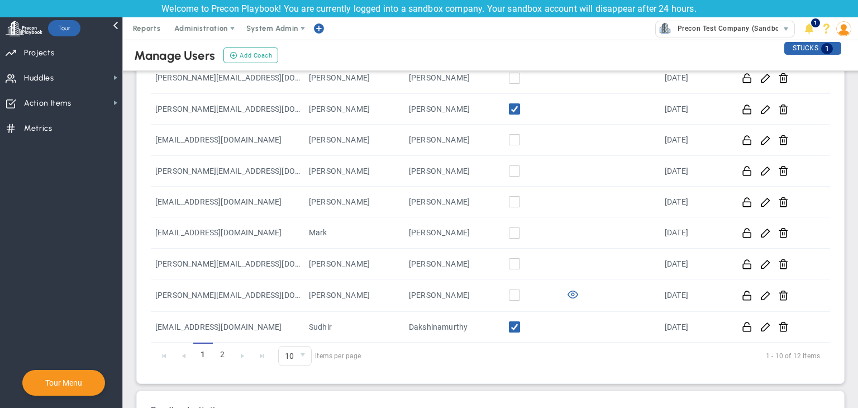
scroll to position [206, 0]
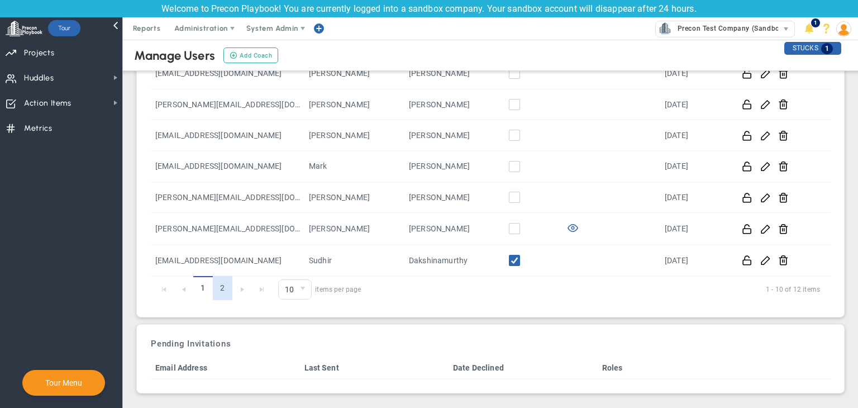
click at [226, 280] on link "2" at bounding box center [223, 288] width 20 height 24
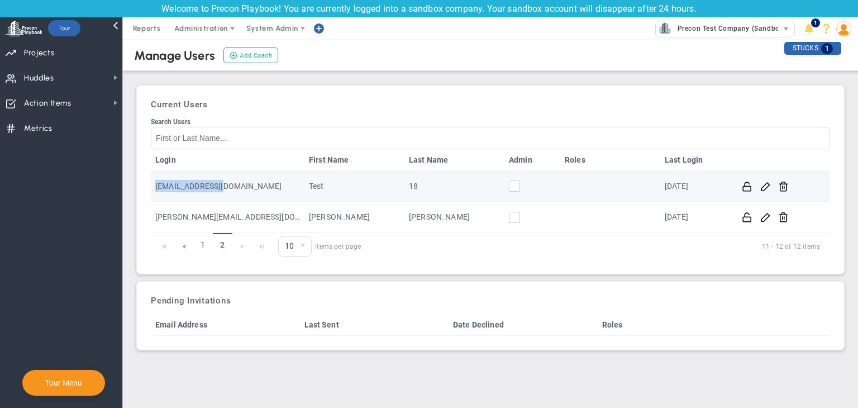
drag, startPoint x: 260, startPoint y: 191, endPoint x: 154, endPoint y: 191, distance: 106.2
click at [154, 191] on td "[EMAIL_ADDRESS][DOMAIN_NAME]" at bounding box center [228, 186] width 154 height 31
copy td "[EMAIL_ADDRESS][DOMAIN_NAME]"
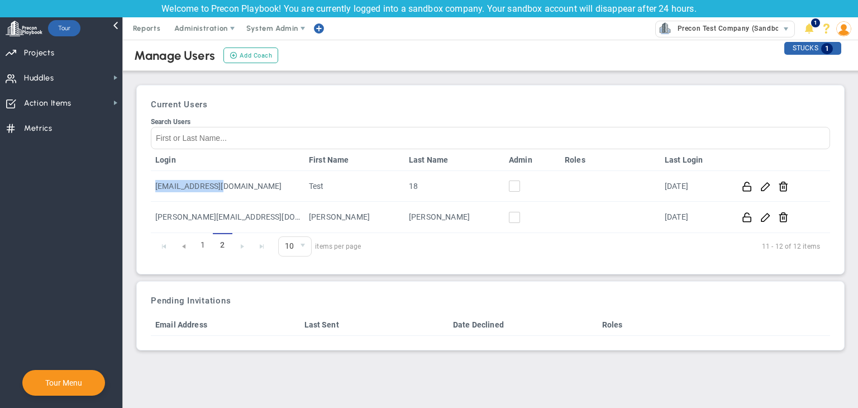
click at [844, 28] on img at bounding box center [843, 28] width 15 height 15
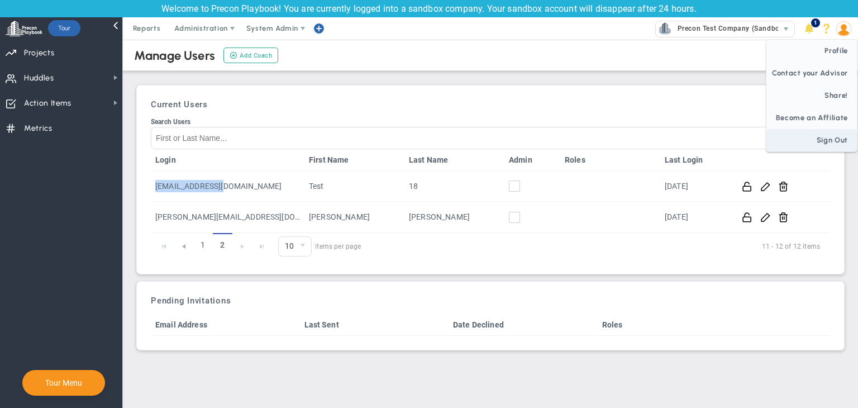
click at [822, 137] on span "Sign Out" at bounding box center [812, 140] width 91 height 22
